Goal: Task Accomplishment & Management: Manage account settings

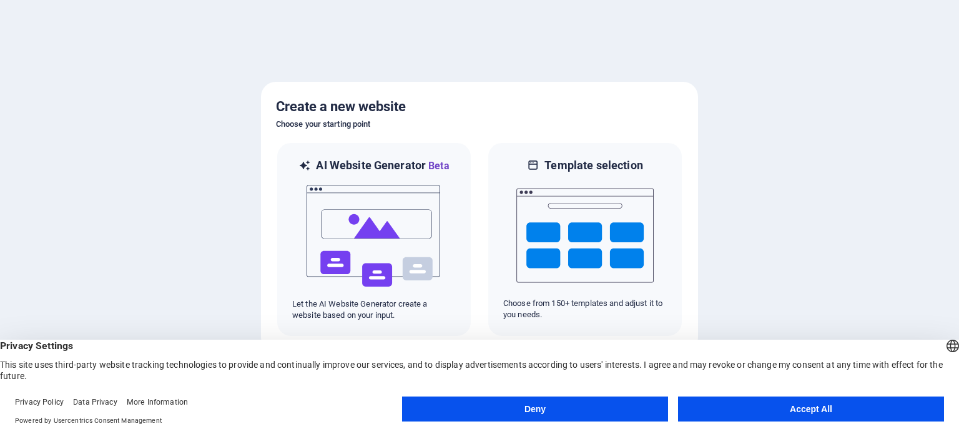
click at [810, 410] on button "Accept All" at bounding box center [811, 409] width 266 height 25
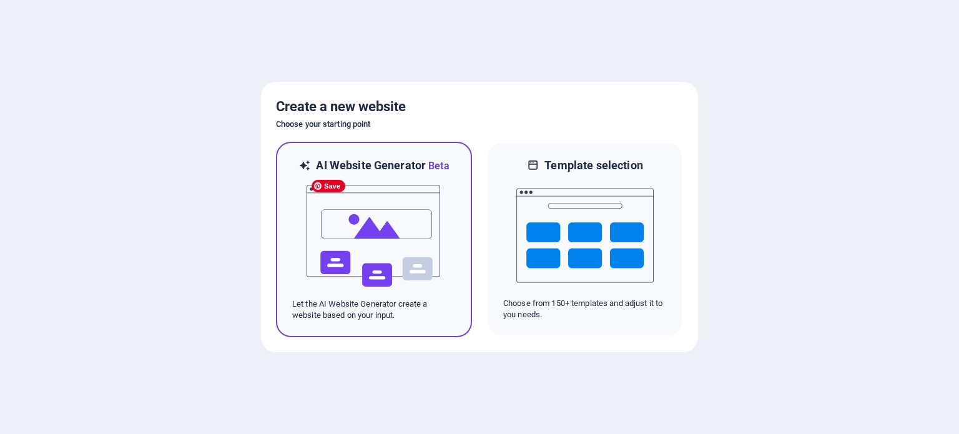
click at [355, 257] on img at bounding box center [373, 236] width 137 height 125
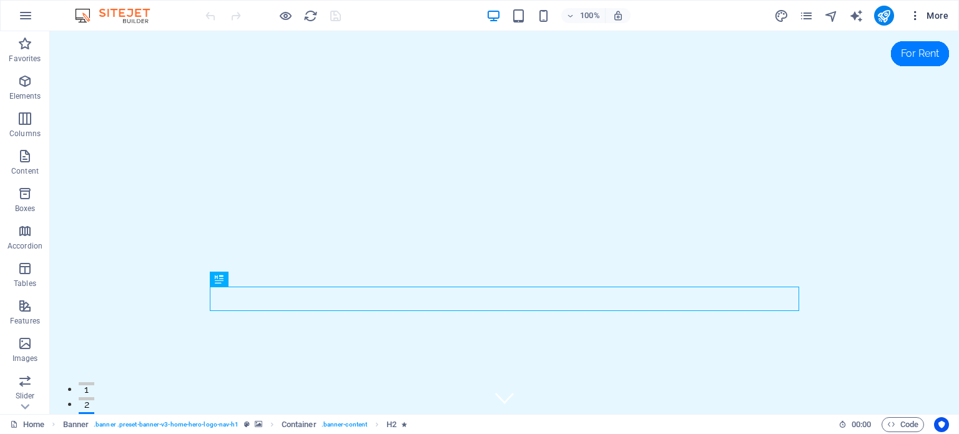
click at [940, 9] on span "More" at bounding box center [928, 15] width 39 height 12
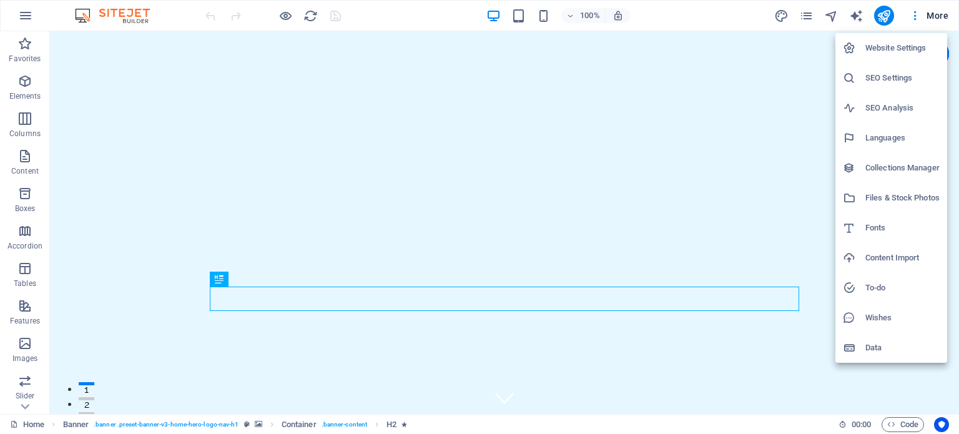
click at [714, 9] on div at bounding box center [479, 217] width 959 height 434
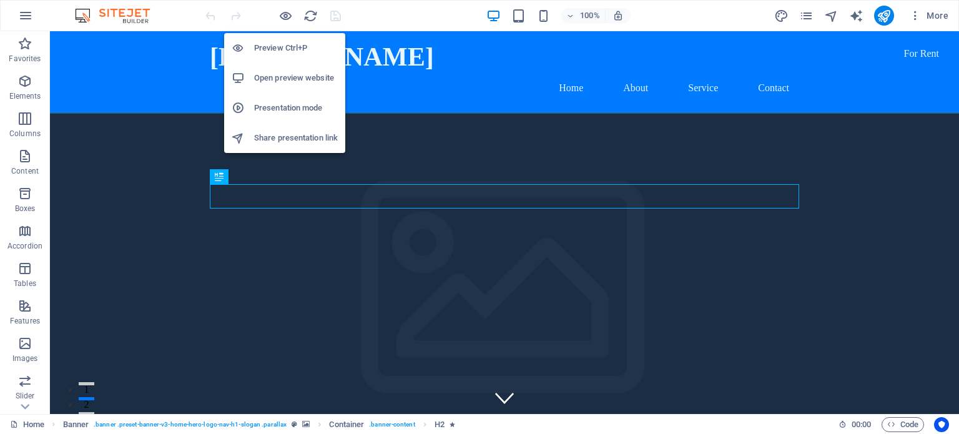
click at [284, 77] on h6 "Open preview website" at bounding box center [296, 78] width 84 height 15
click at [282, 46] on h6 "Preview Ctrl+P" at bounding box center [296, 48] width 84 height 15
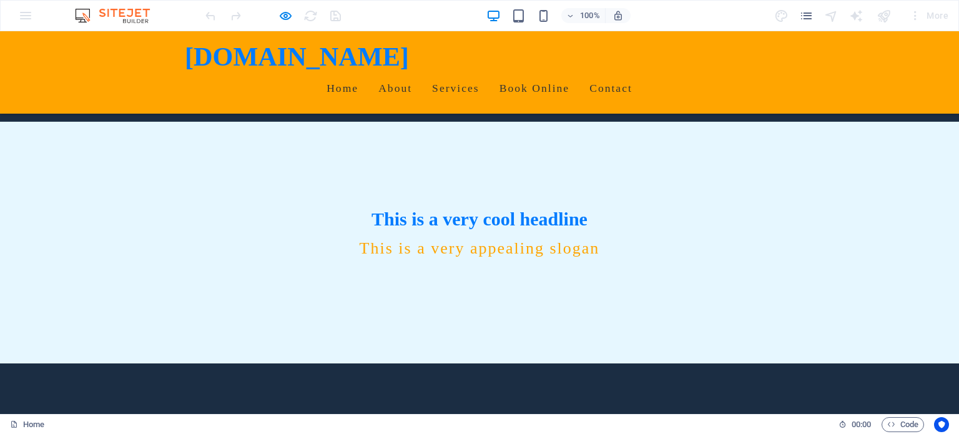
scroll to position [2, 0]
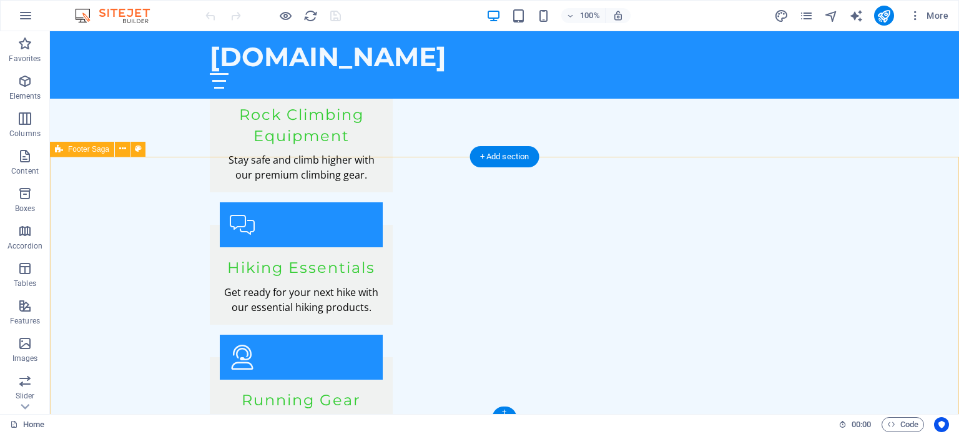
scroll to position [1843, 0]
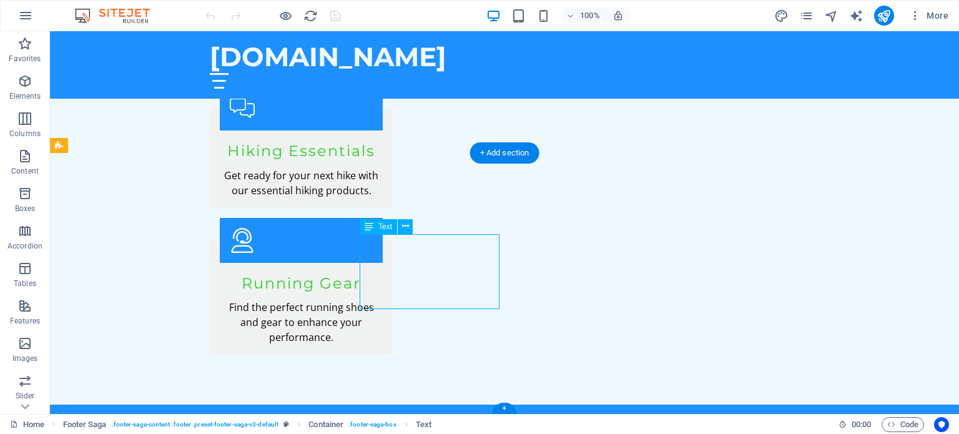
drag, startPoint x: 462, startPoint y: 272, endPoint x: 396, endPoint y: 271, distance: 66.2
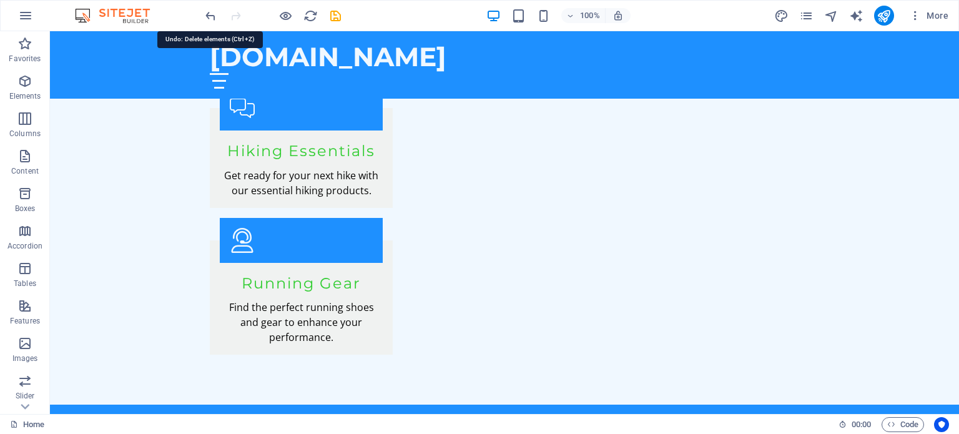
click at [213, 16] on icon "undo" at bounding box center [211, 16] width 14 height 14
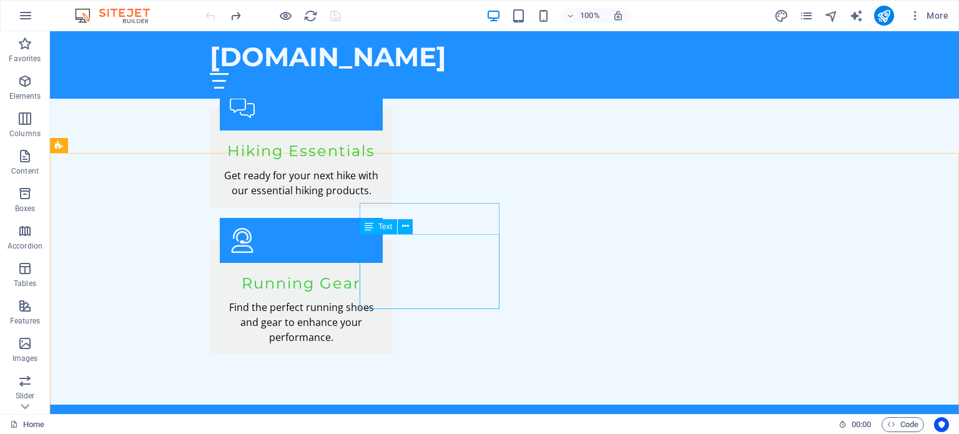
click at [387, 225] on span "Text" at bounding box center [385, 226] width 14 height 7
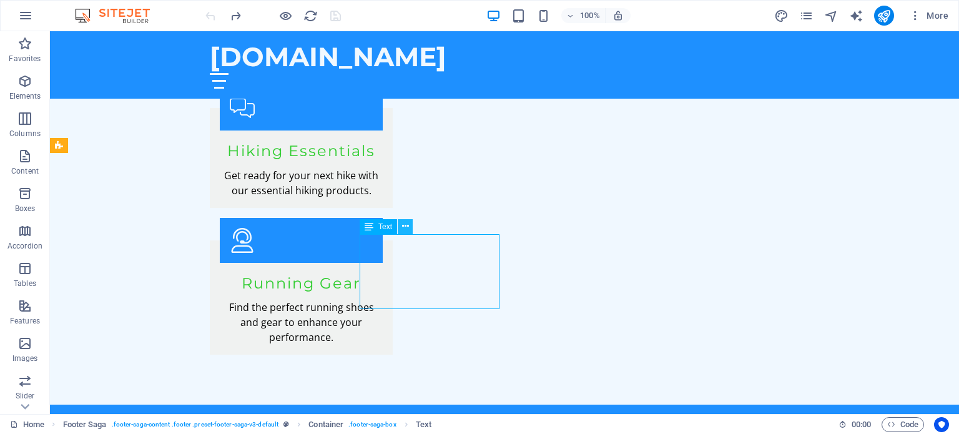
click at [407, 227] on icon at bounding box center [405, 226] width 7 height 13
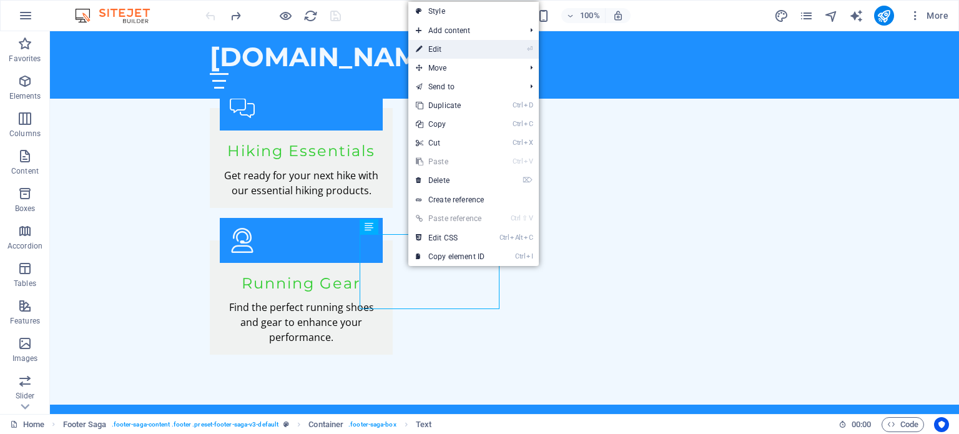
click at [440, 51] on link "⏎ Edit" at bounding box center [450, 49] width 84 height 19
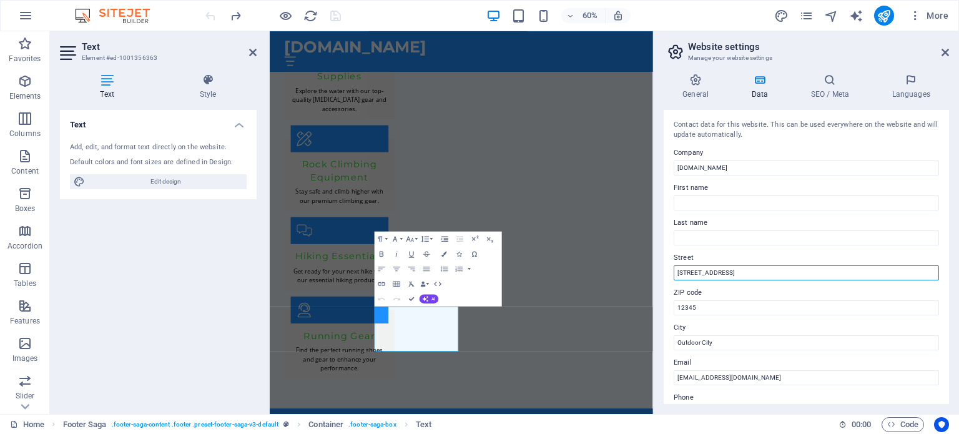
drag, startPoint x: 738, startPoint y: 271, endPoint x: 668, endPoint y: 270, distance: 69.9
click at [664, 274] on div "Contact data for this website. This can be used everywhere on the website and w…" at bounding box center [806, 257] width 285 height 294
type input "15138 2600RD"
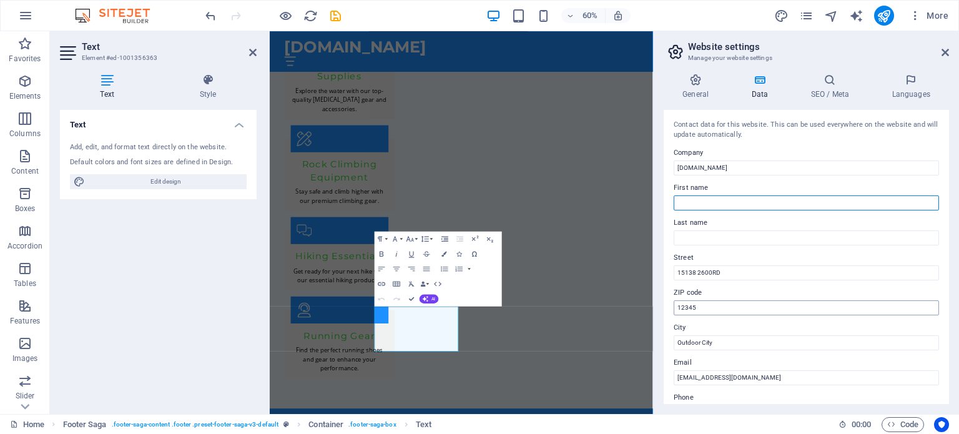
type input "Mike"
type input "Badding"
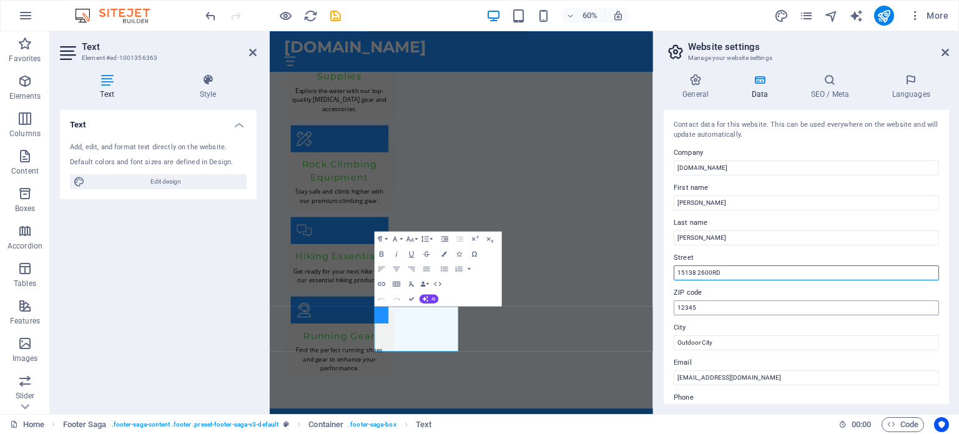
type input "15138 2600RD"
drag, startPoint x: 709, startPoint y: 308, endPoint x: 668, endPoint y: 304, distance: 41.4
click at [668, 304] on div "Contact data for this website. This can be used everywhere on the website and w…" at bounding box center [806, 257] width 285 height 294
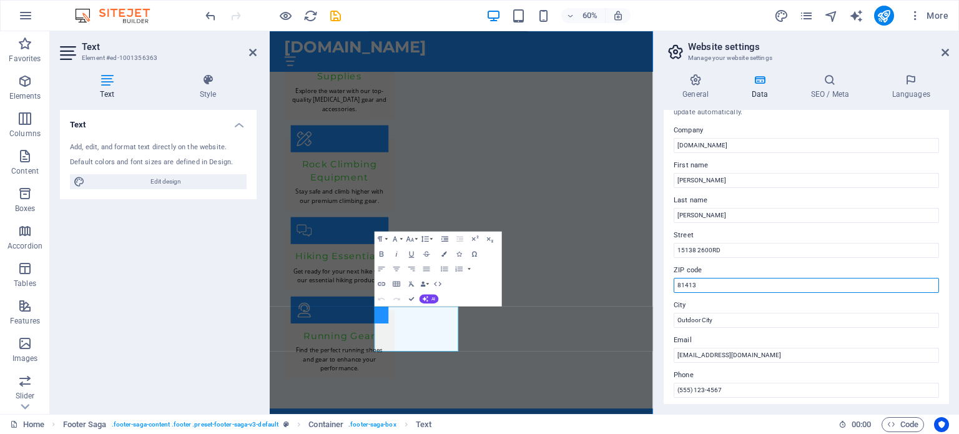
scroll to position [74, 0]
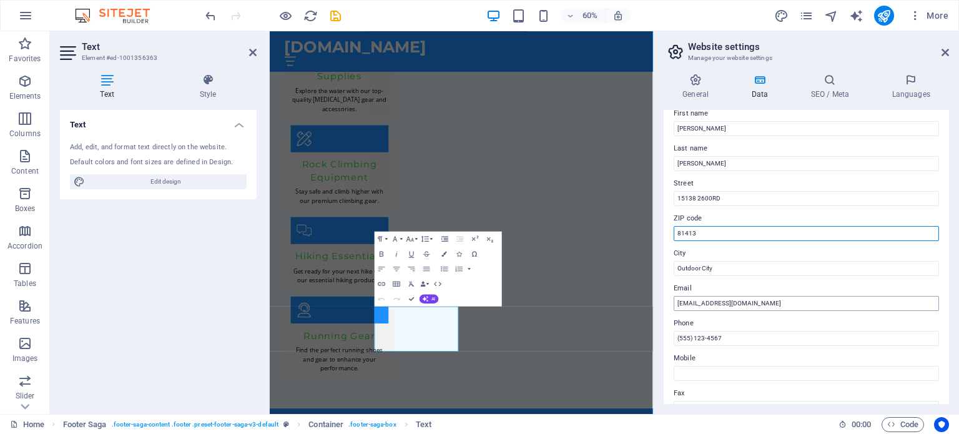
type input "81413"
drag, startPoint x: 726, startPoint y: 305, endPoint x: 661, endPoint y: 305, distance: 65.6
click at [661, 305] on div "General Data SEO / Meta Languages Website name twistb.org Logo Drag files here,…" at bounding box center [806, 239] width 305 height 350
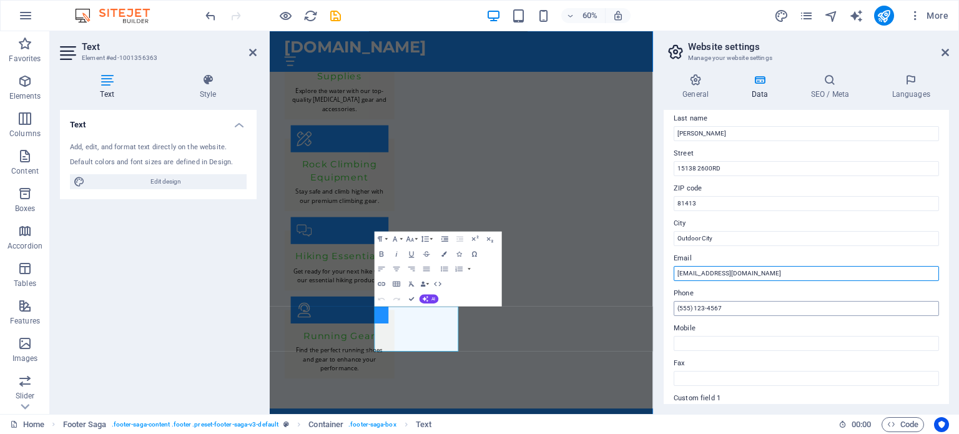
scroll to position [112, 0]
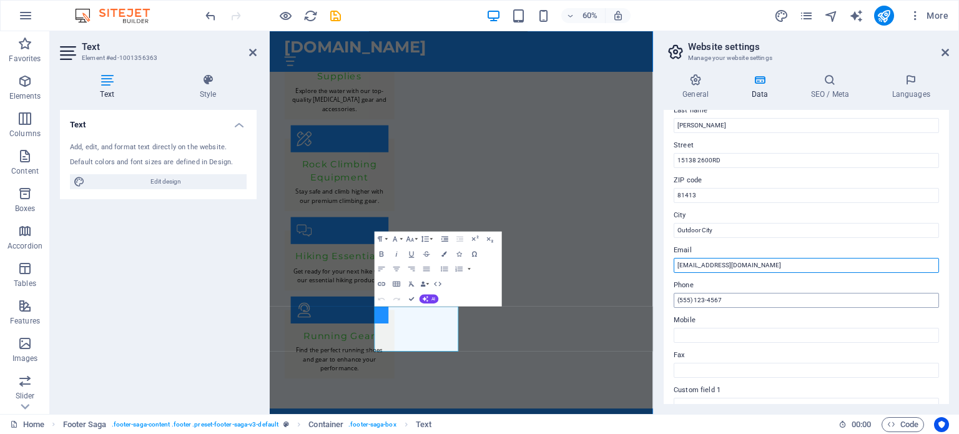
type input "[EMAIL_ADDRESS][DOMAIN_NAME]"
drag, startPoint x: 731, startPoint y: 300, endPoint x: 674, endPoint y: 298, distance: 57.5
click at [674, 298] on input "(555) 123-4567" at bounding box center [806, 300] width 265 height 15
type input "9709855925"
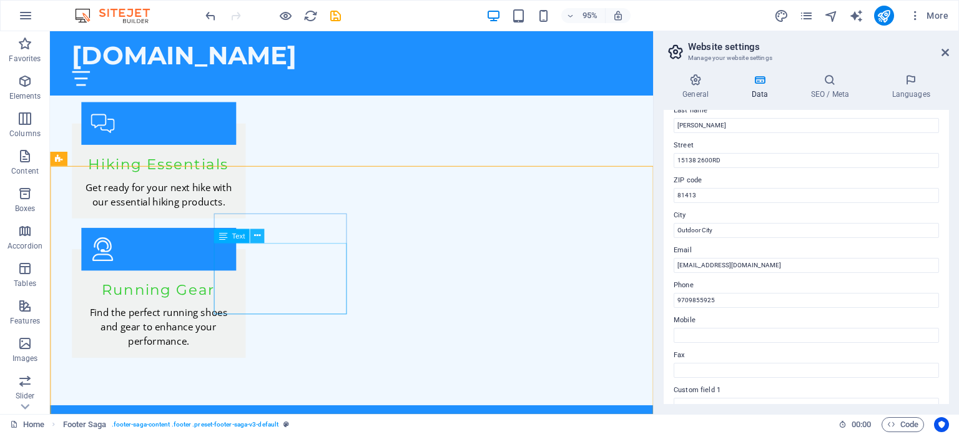
click at [262, 235] on button at bounding box center [257, 236] width 14 height 14
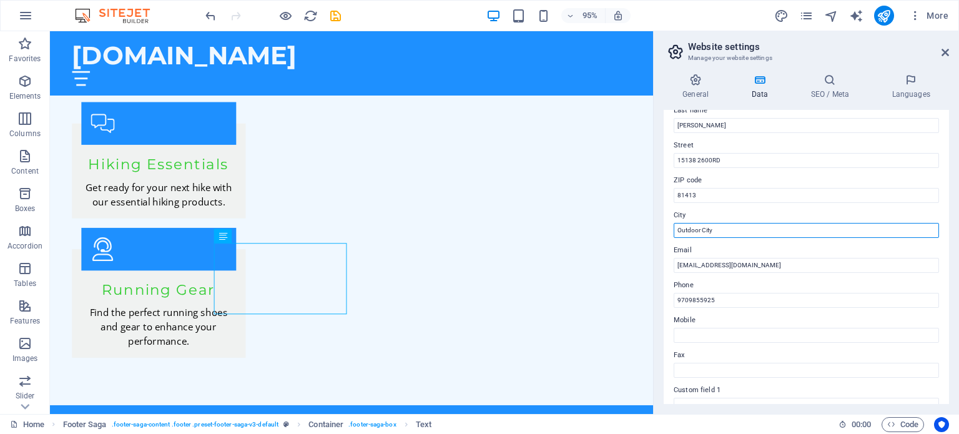
click at [723, 231] on input "Outdoor City" at bounding box center [806, 230] width 265 height 15
type input "O"
type input "Cedaredge"
click at [947, 49] on icon at bounding box center [945, 52] width 7 height 10
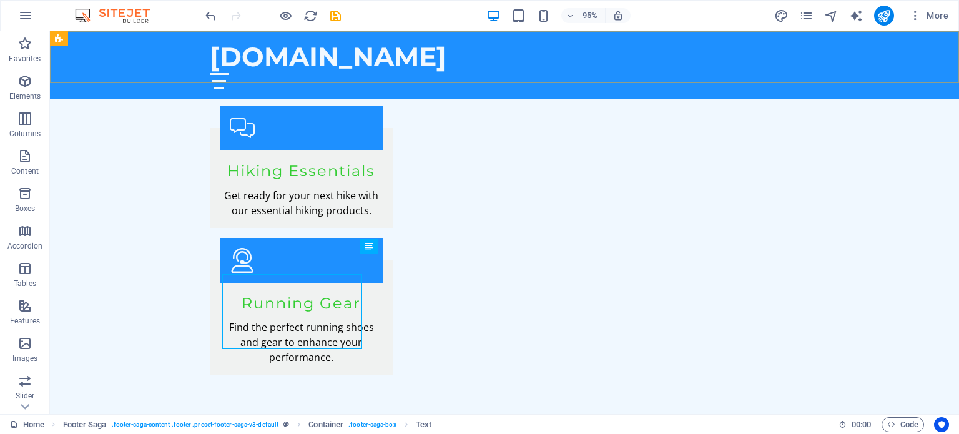
scroll to position [1823, 0]
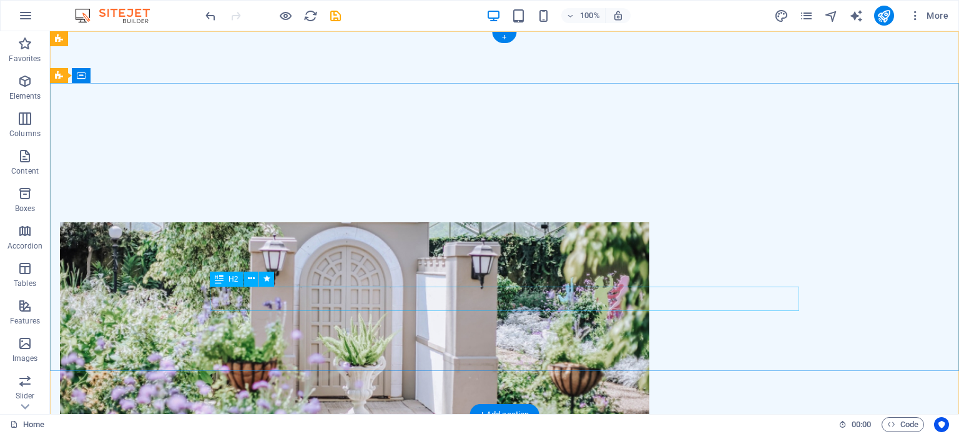
scroll to position [0, 0]
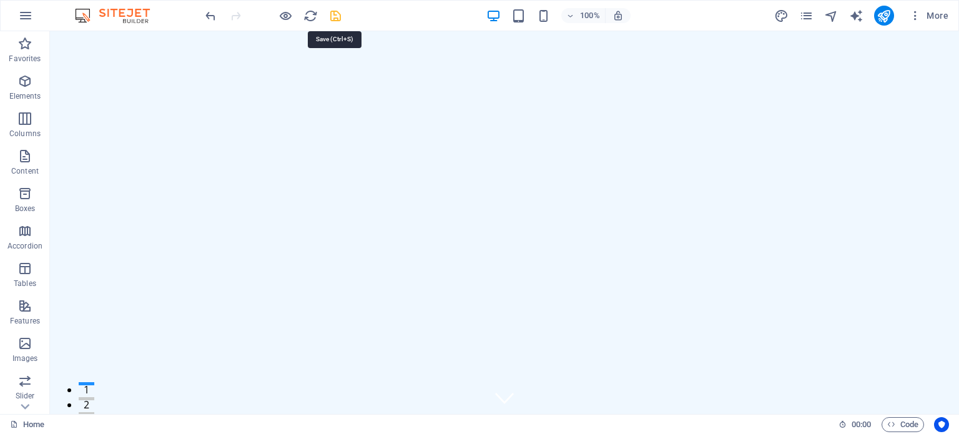
click at [334, 14] on icon "save" at bounding box center [335, 16] width 14 height 14
checkbox input "false"
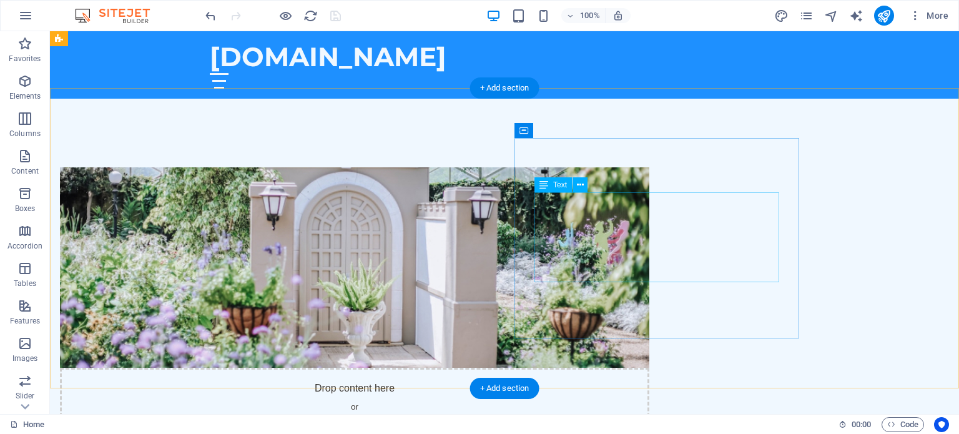
scroll to position [324, 0]
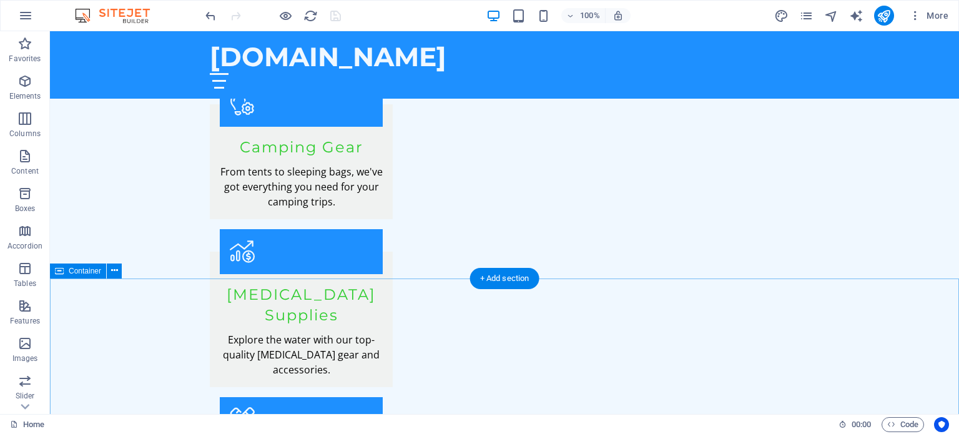
scroll to position [1381, 0]
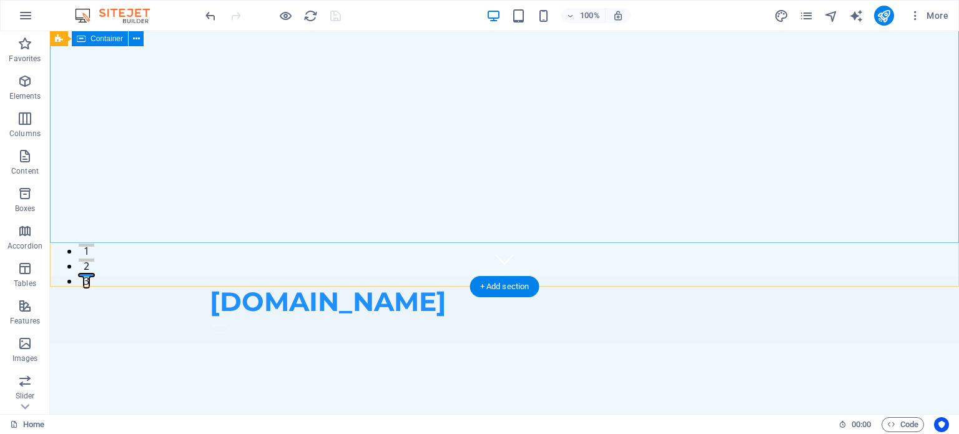
scroll to position [0, 0]
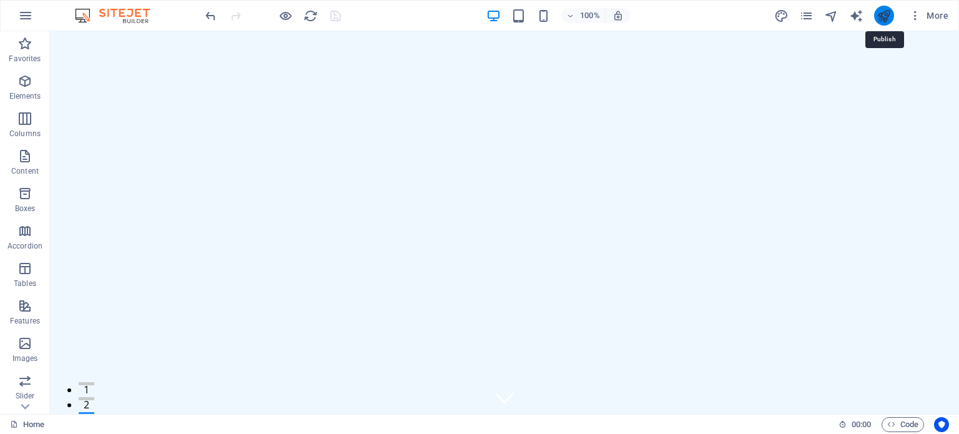
click at [884, 13] on icon "publish" at bounding box center [884, 16] width 14 height 14
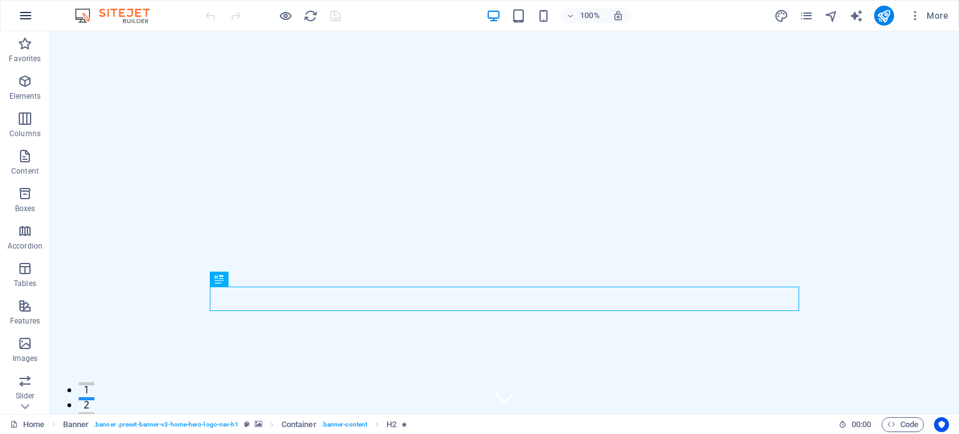
click at [26, 19] on icon "button" at bounding box center [25, 15] width 15 height 15
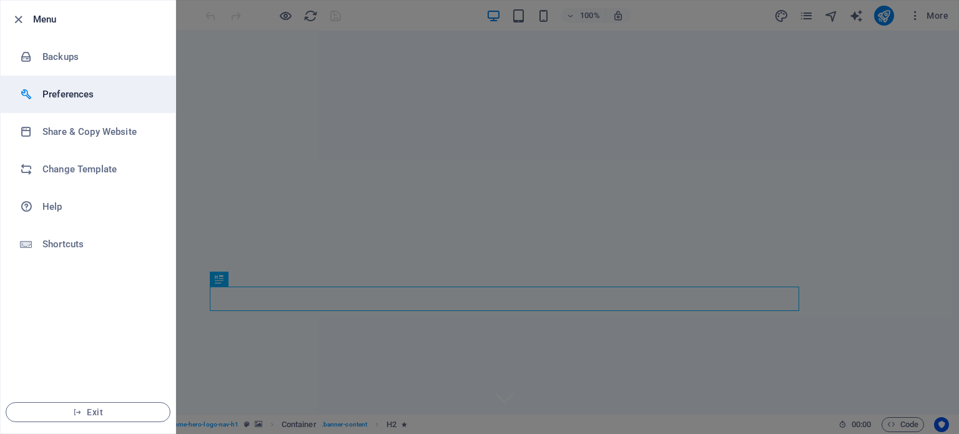
click at [59, 95] on h6 "Preferences" at bounding box center [100, 94] width 116 height 15
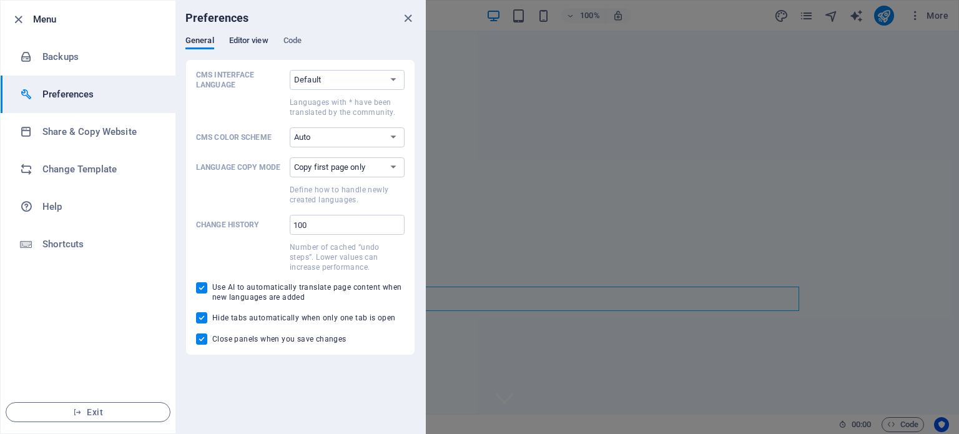
click at [249, 37] on span "Editor view" at bounding box center [248, 41] width 39 height 17
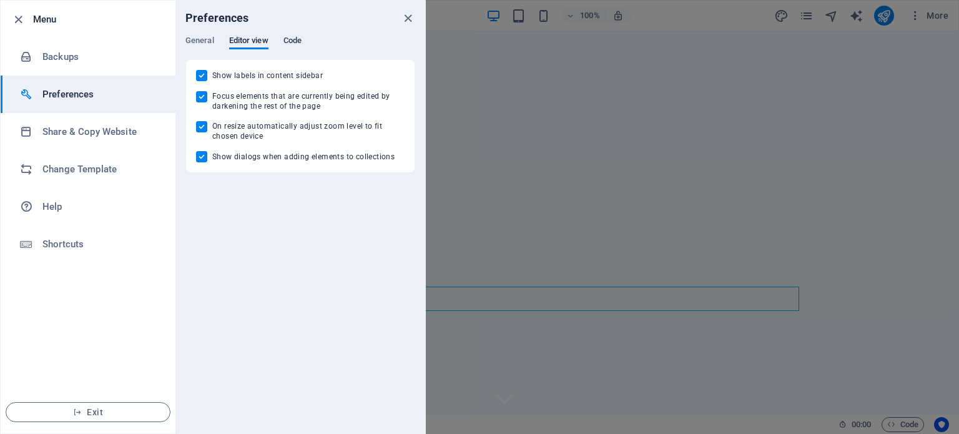
click at [296, 38] on span "Code" at bounding box center [293, 41] width 18 height 17
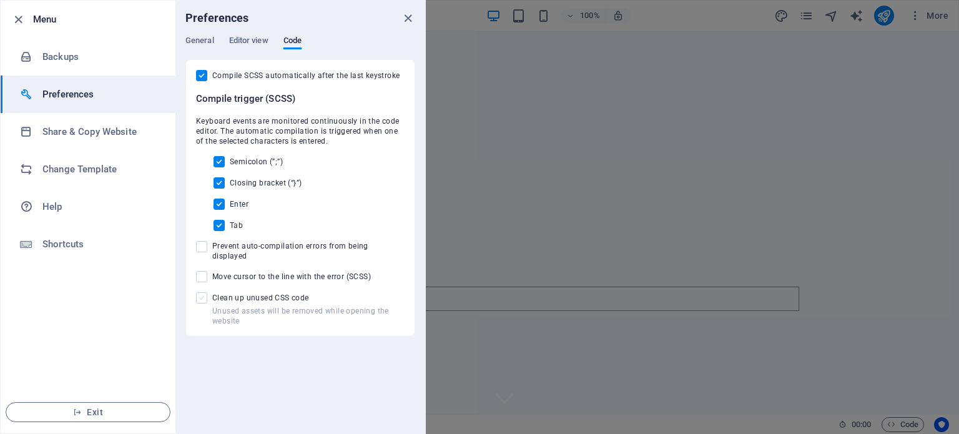
click at [202, 292] on span at bounding box center [201, 297] width 11 height 11
click at [202, 292] on input "Unused assets will be removed while opening the website Clean up unused CSS code" at bounding box center [204, 297] width 16 height 11
checkbox input "true"
click at [204, 271] on span at bounding box center [201, 276] width 11 height 11
click at [204, 271] on input "Move cursor to the line with the error (SCSS)" at bounding box center [204, 276] width 16 height 11
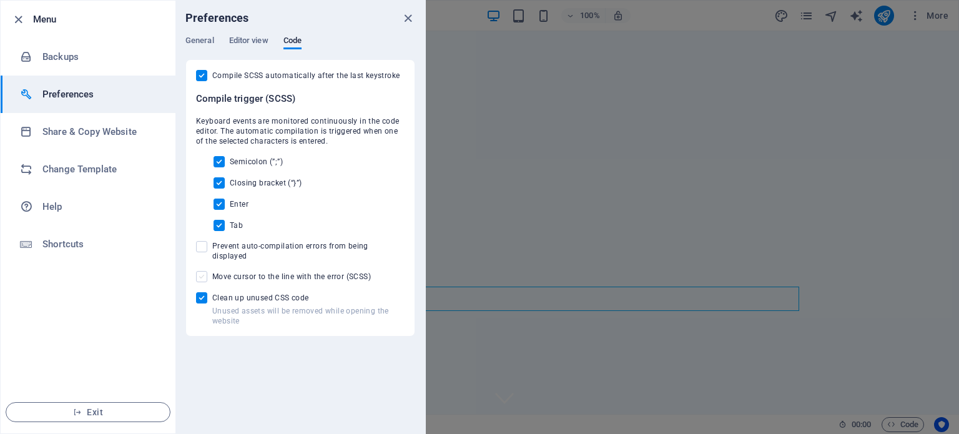
checkbox input "true"
click at [203, 248] on span at bounding box center [201, 246] width 11 height 11
click at [203, 248] on input "Prevent auto-compilation errors from being displayed" at bounding box center [204, 246] width 16 height 11
checkbox input "true"
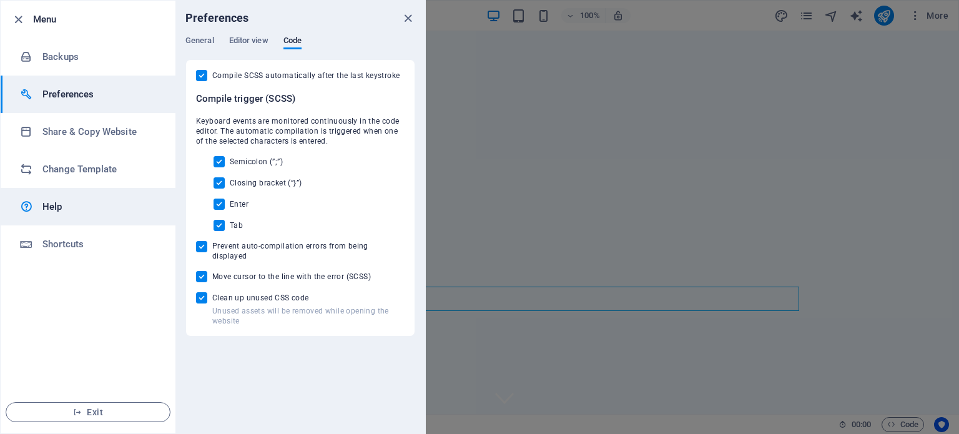
click at [47, 197] on link "Help" at bounding box center [88, 206] width 175 height 37
click at [410, 19] on icon "close" at bounding box center [408, 18] width 14 height 14
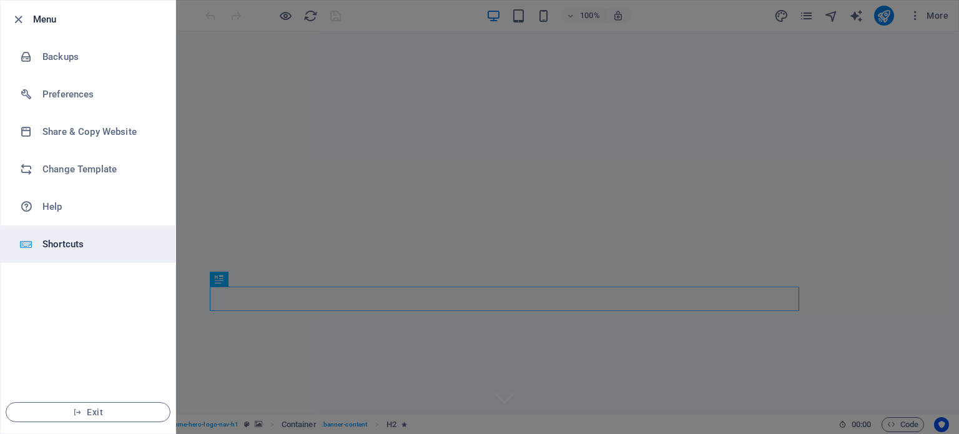
click at [52, 245] on h6 "Shortcuts" at bounding box center [100, 244] width 116 height 15
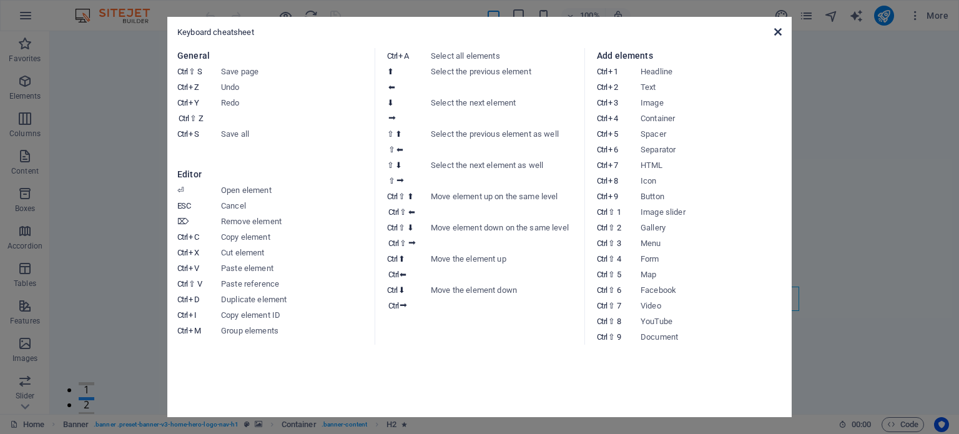
click at [779, 32] on icon at bounding box center [777, 32] width 7 height 10
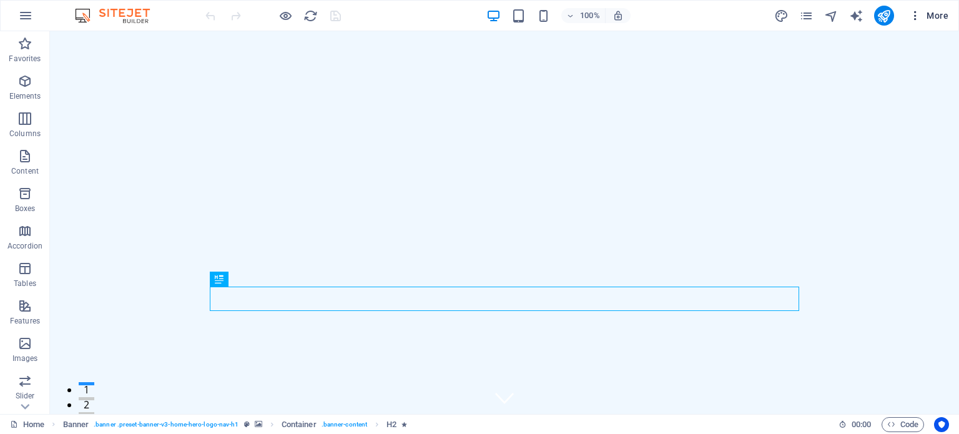
click at [917, 16] on icon "button" at bounding box center [915, 15] width 12 height 12
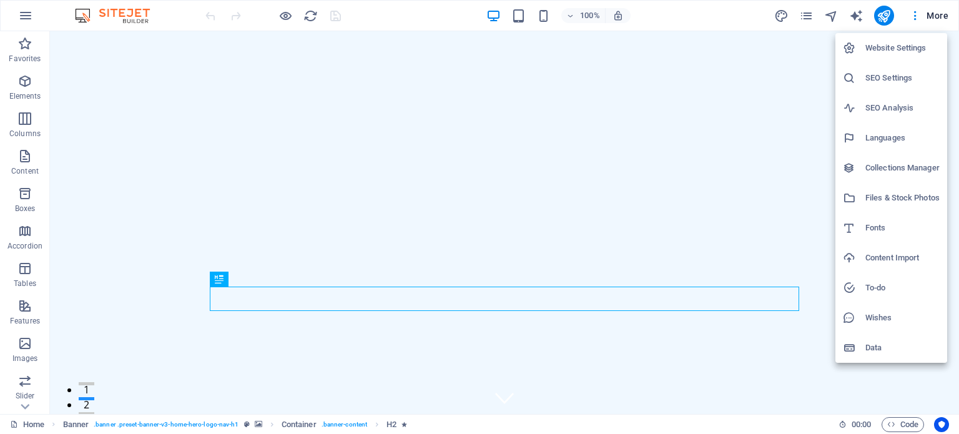
click at [894, 76] on h6 "SEO Settings" at bounding box center [903, 78] width 74 height 15
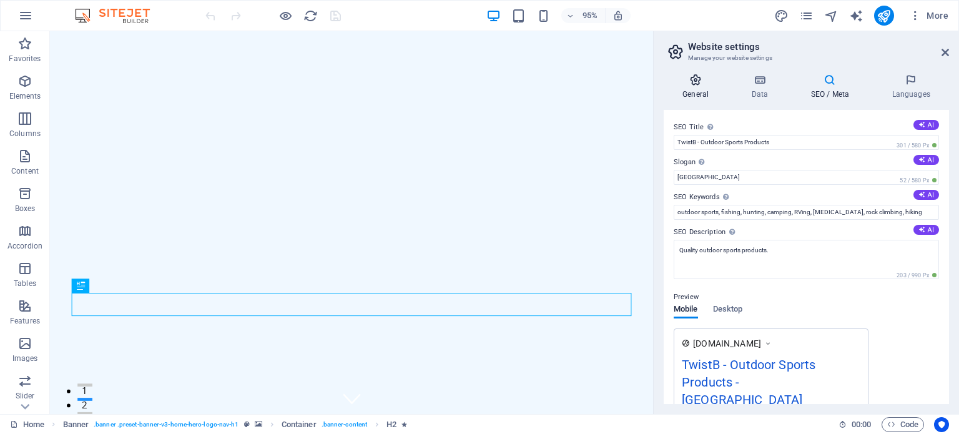
click at [693, 82] on icon at bounding box center [696, 80] width 64 height 12
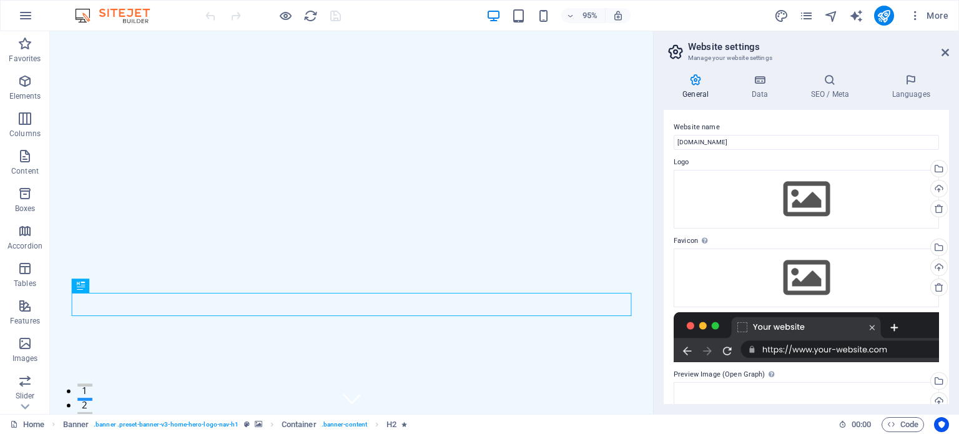
click at [693, 82] on icon at bounding box center [696, 80] width 64 height 12
click at [678, 54] on icon at bounding box center [675, 51] width 19 height 17
click at [946, 47] on icon at bounding box center [945, 52] width 7 height 10
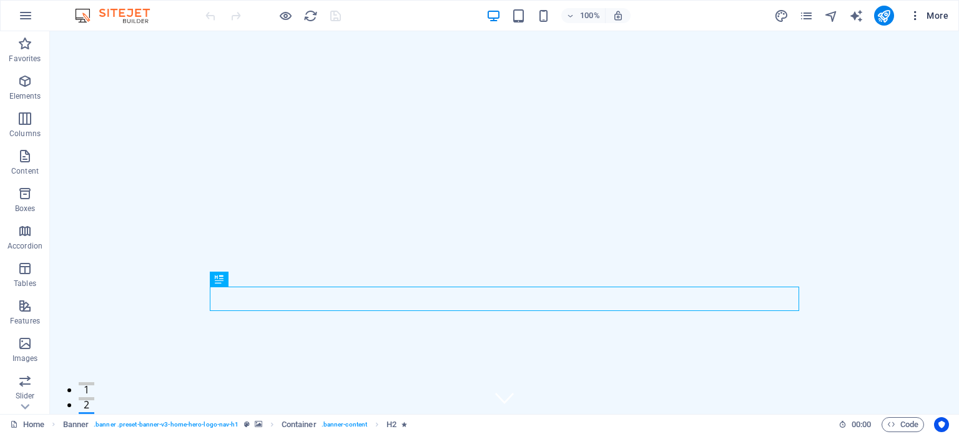
click at [932, 12] on span "More" at bounding box center [928, 15] width 39 height 12
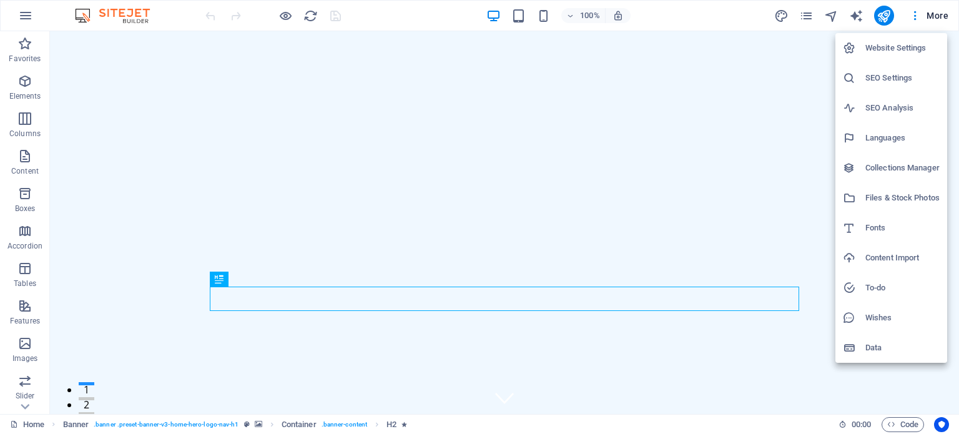
click at [777, 158] on div at bounding box center [479, 217] width 959 height 434
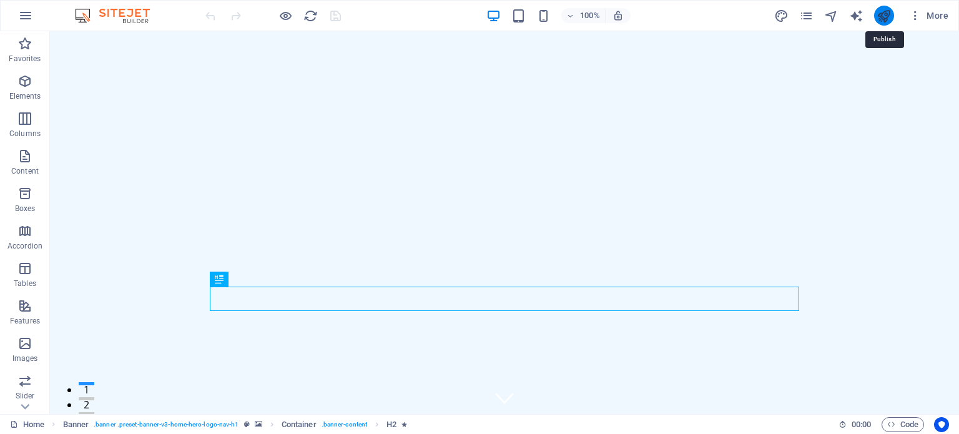
click at [885, 12] on icon "publish" at bounding box center [884, 16] width 14 height 14
